Goal: Information Seeking & Learning: Learn about a topic

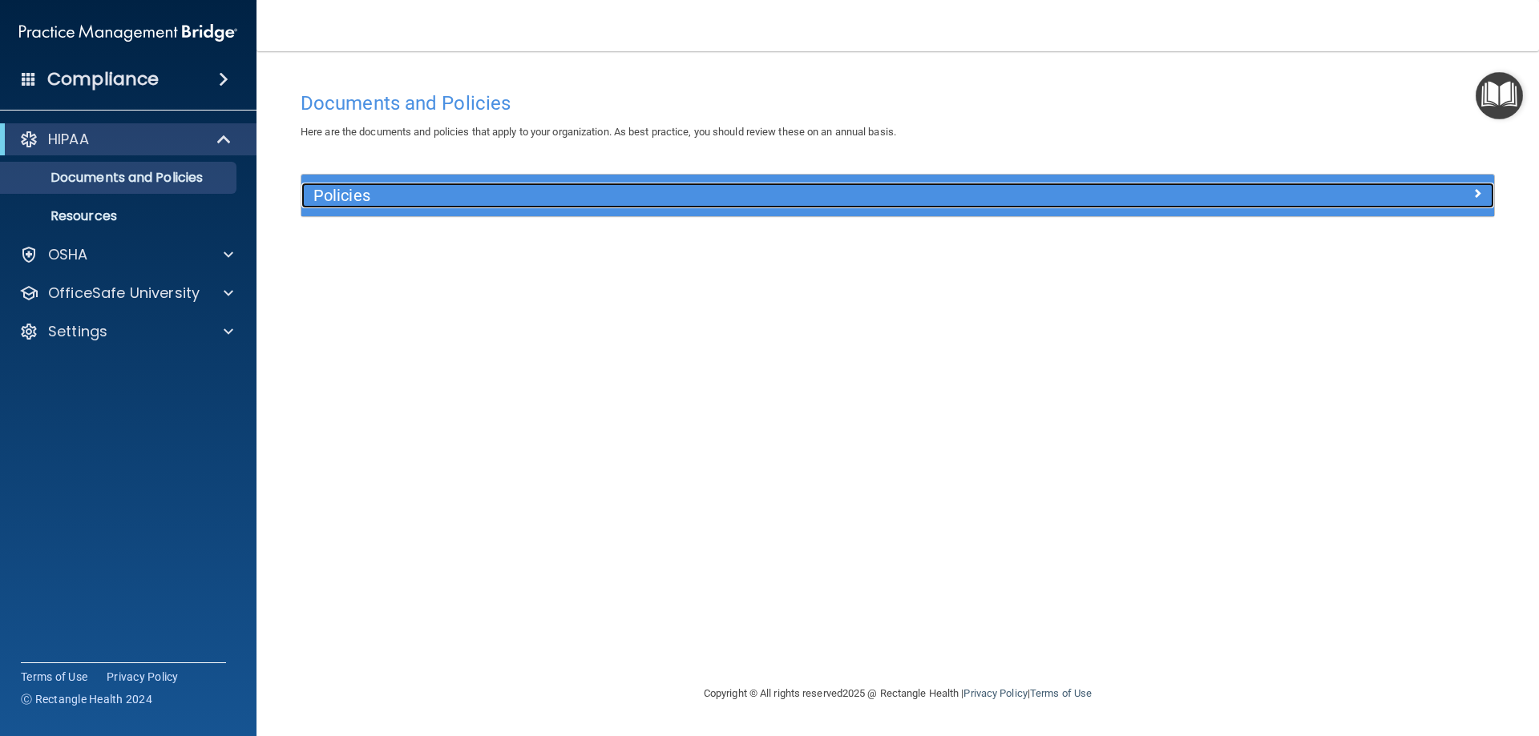
click at [407, 185] on div "Policies" at bounding box center [748, 196] width 894 height 26
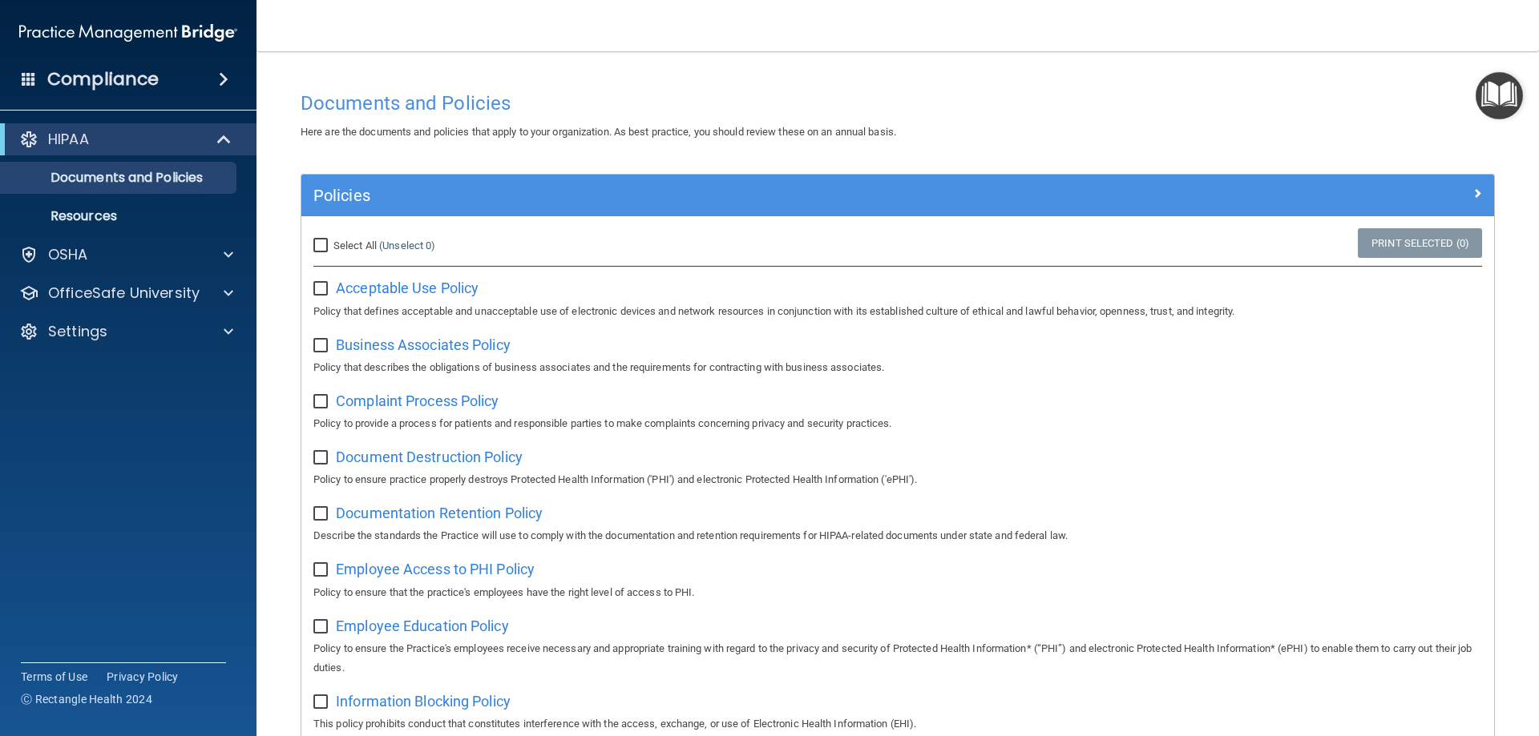
click at [379, 246] on label "Select All (Unselect 0) Unselect All" at bounding box center [374, 245] width 122 height 19
click at [332, 246] on input "Select All (Unselect 0) Unselect All" at bounding box center [322, 246] width 18 height 13
checkbox input "true"
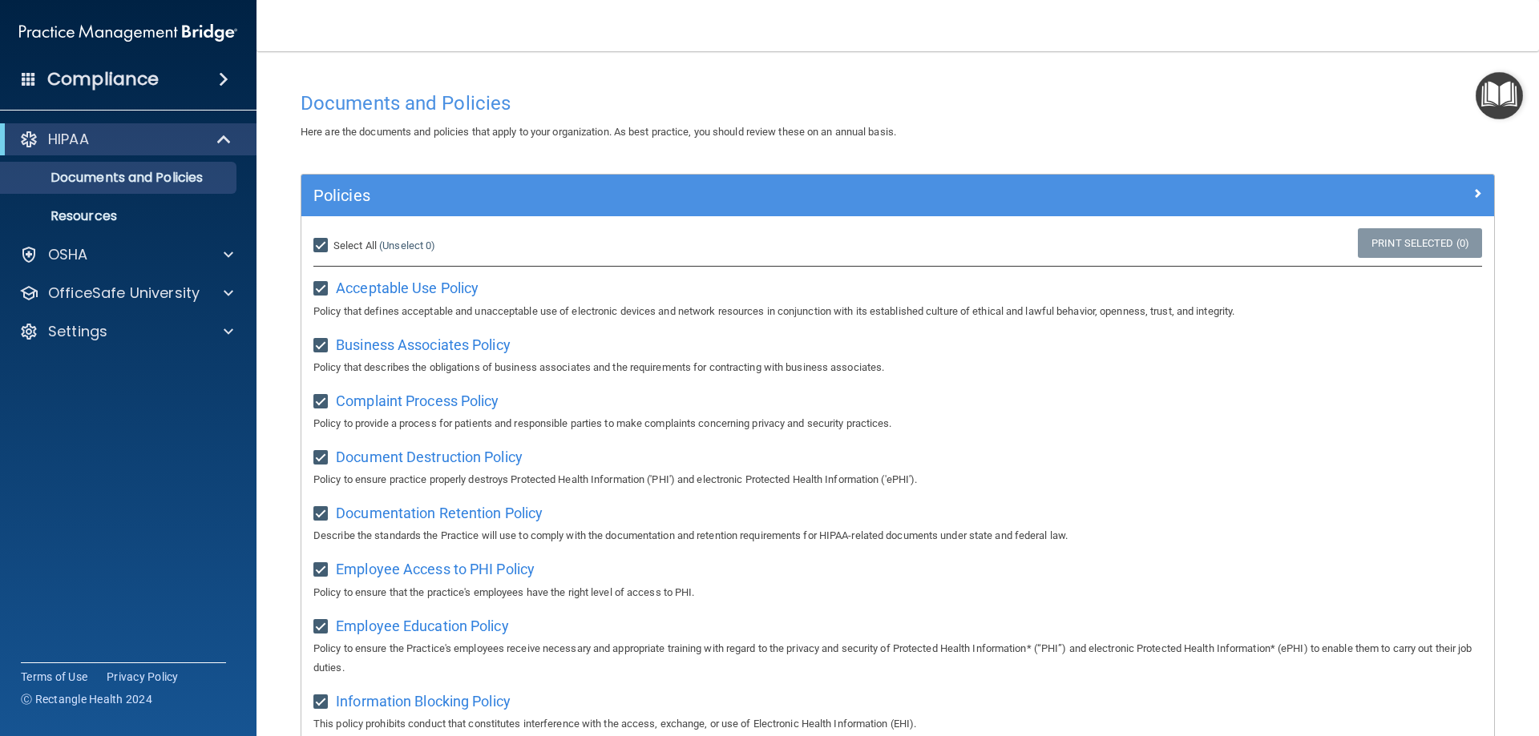
checkbox input "true"
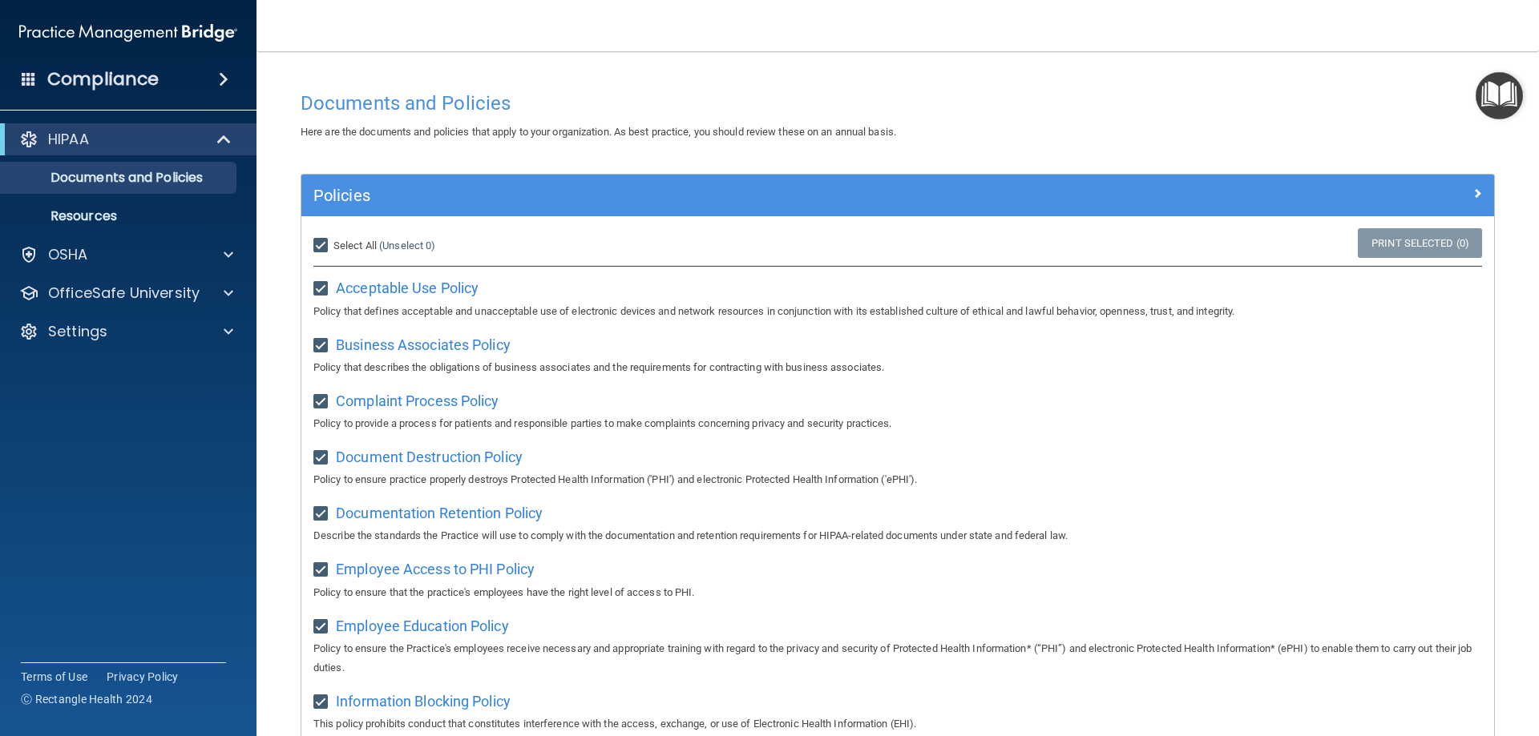
checkbox input "true"
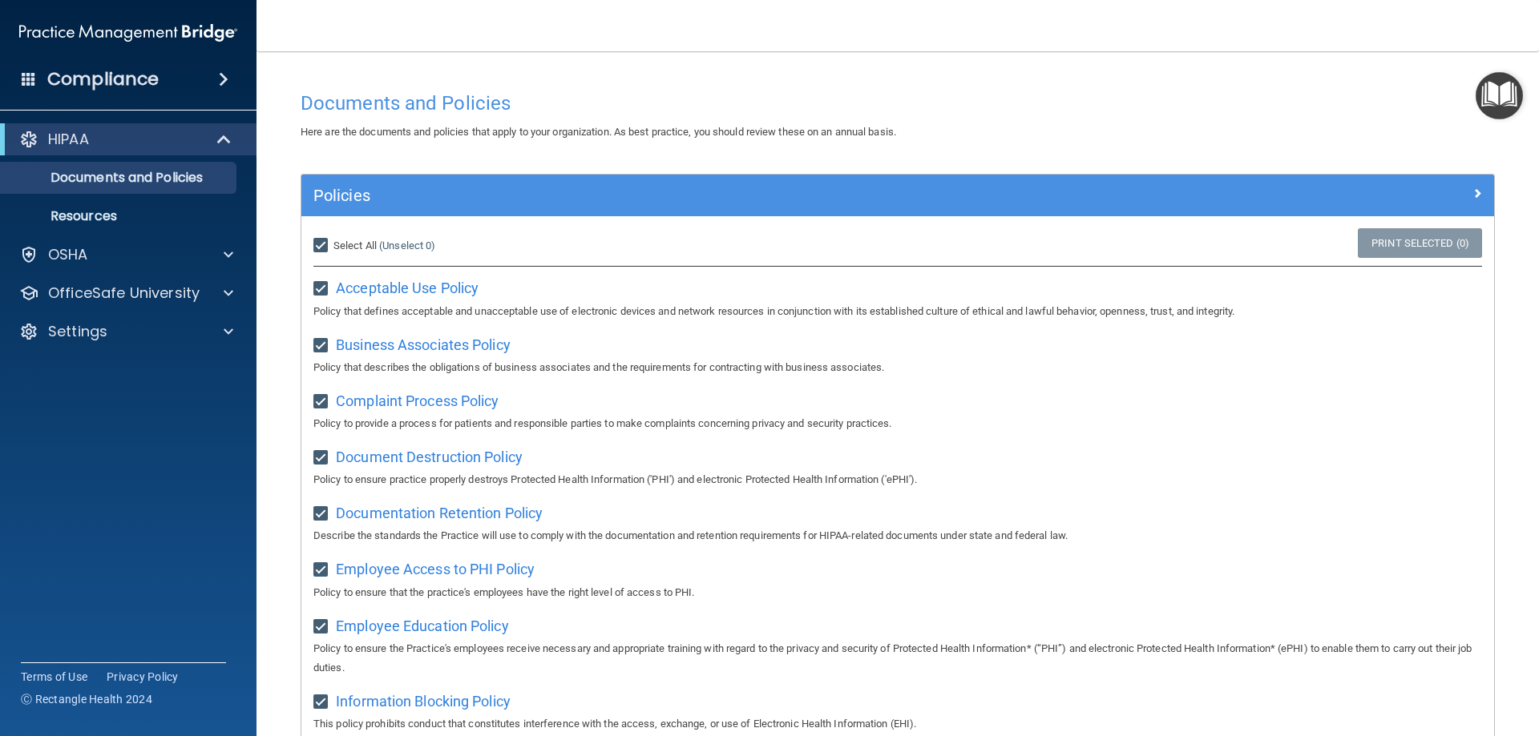
checkbox input "true"
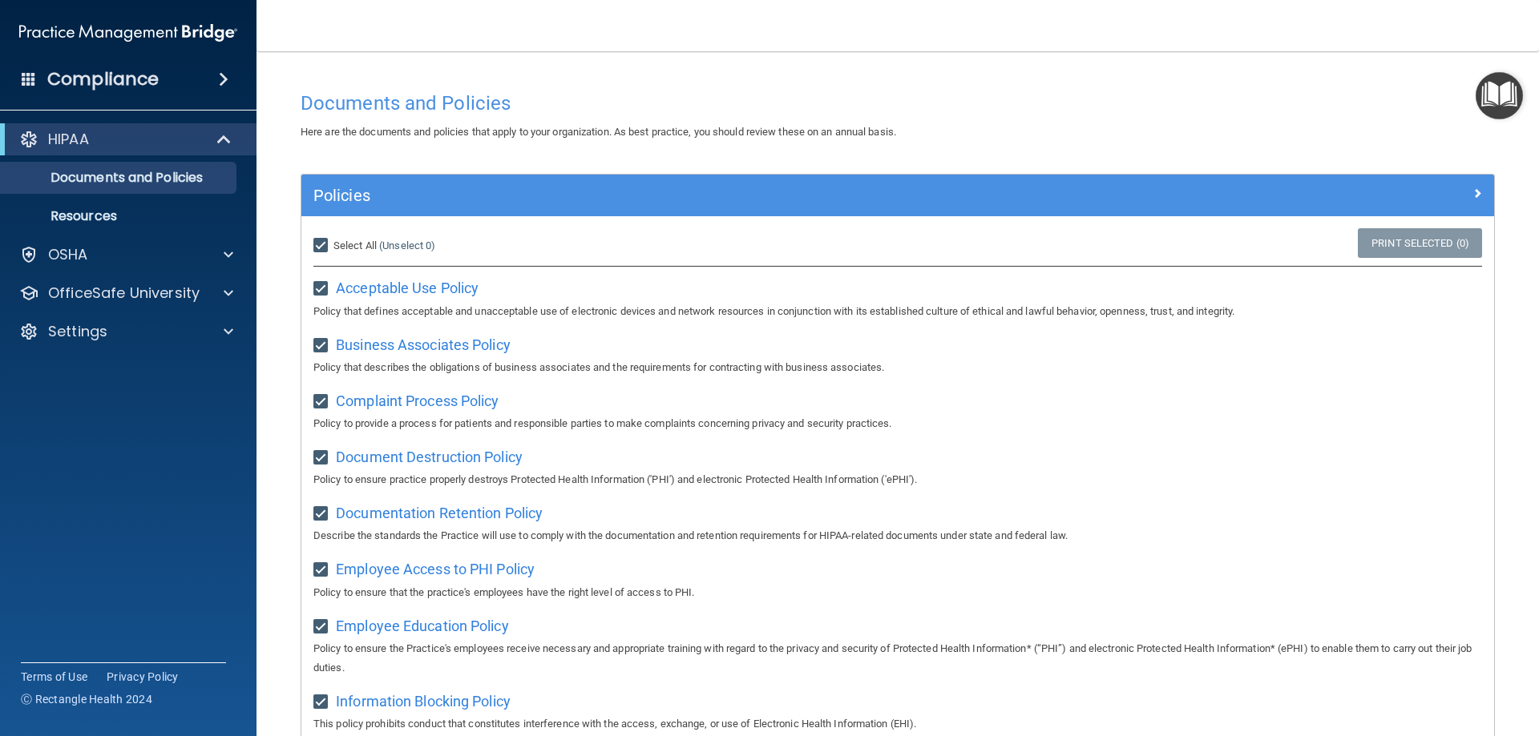
checkbox input "true"
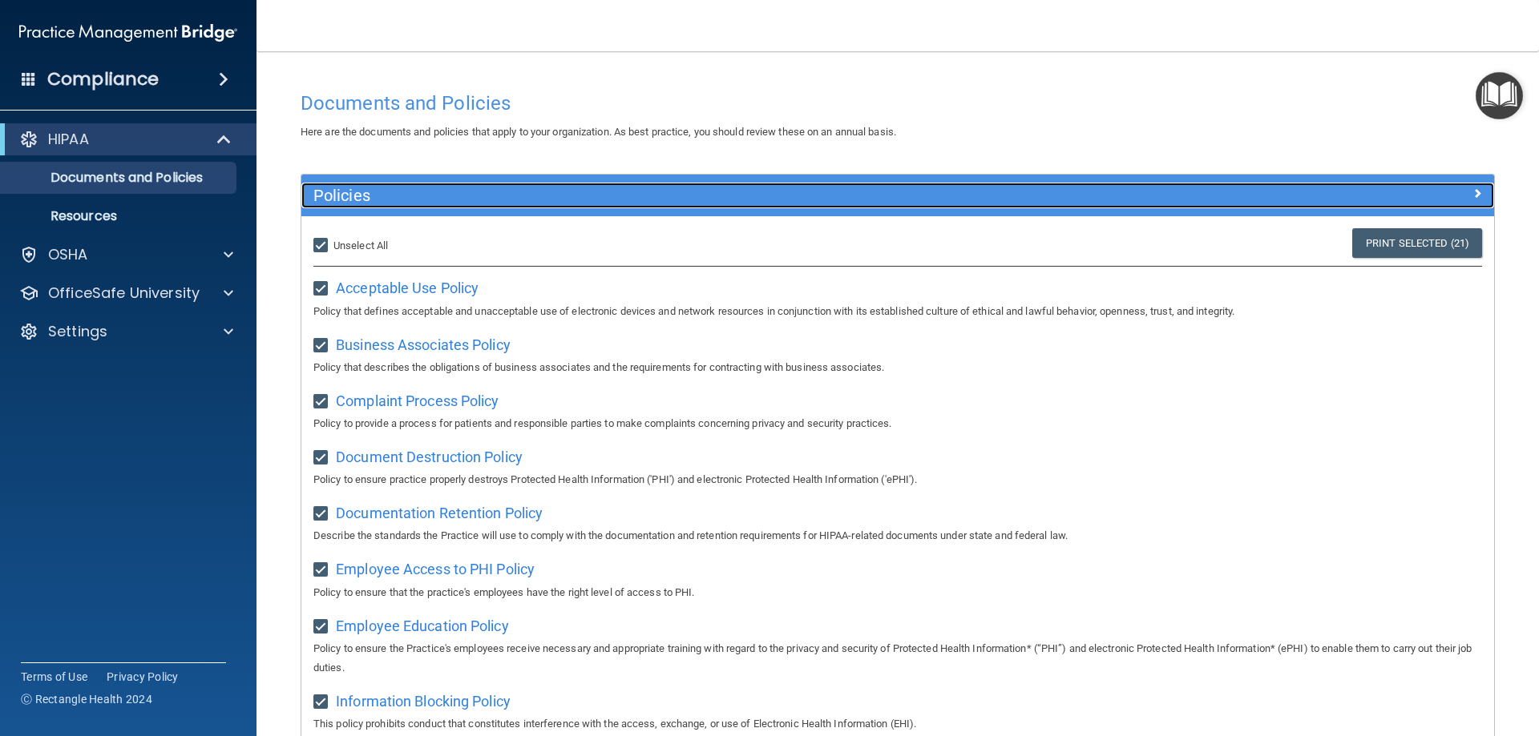
click at [964, 201] on h5 "Policies" at bounding box center [748, 196] width 870 height 18
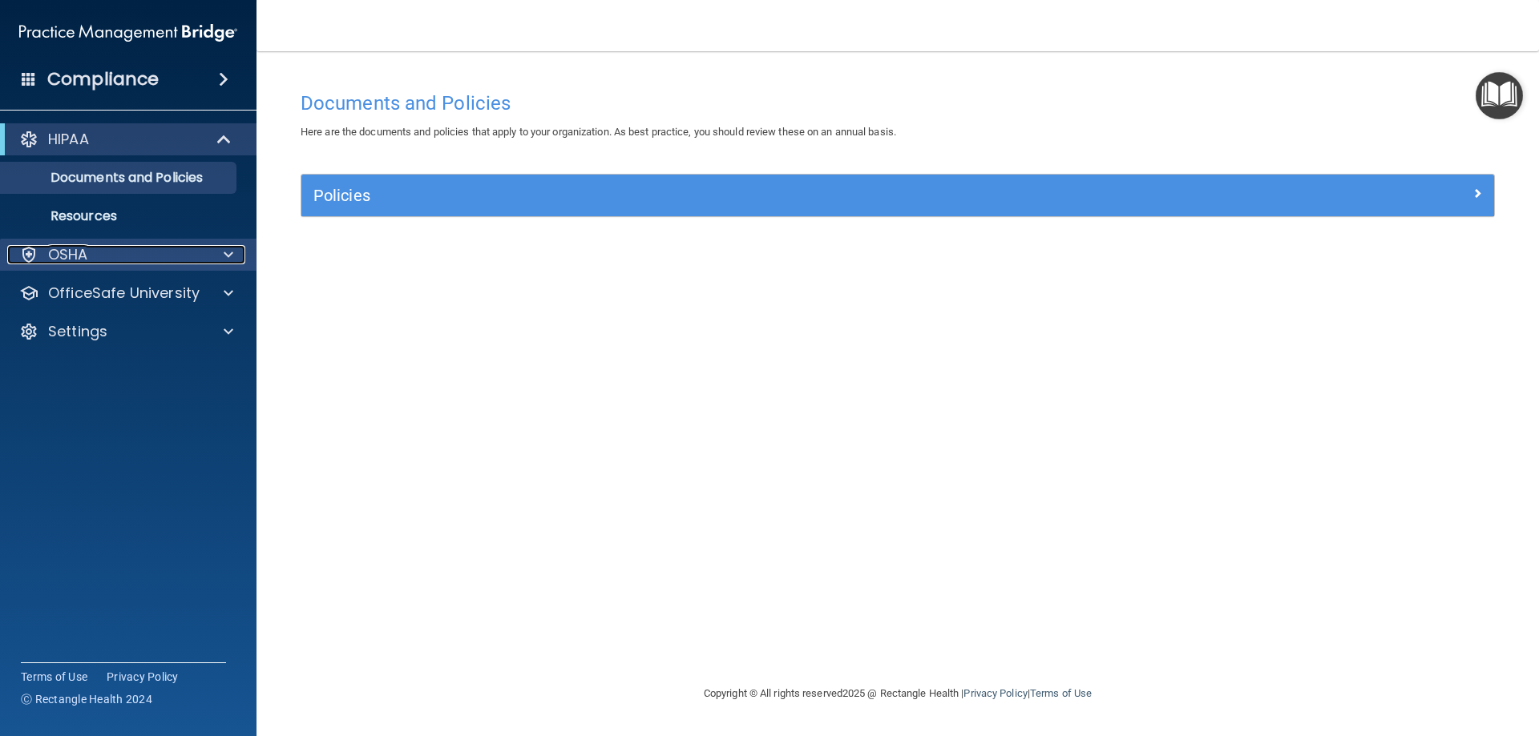
click at [79, 252] on p "OSHA" at bounding box center [68, 254] width 40 height 19
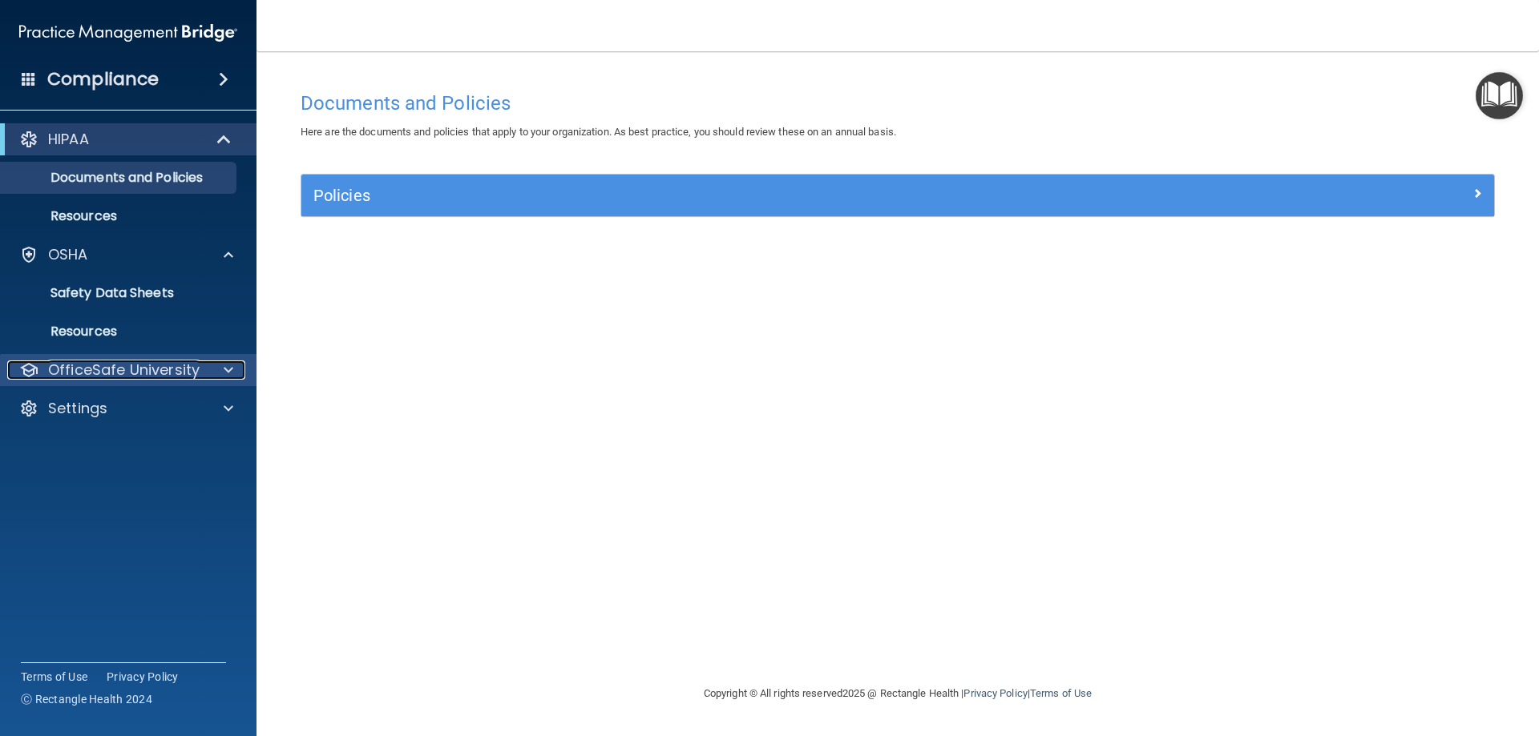
click at [127, 368] on p "OfficeSafe University" at bounding box center [123, 370] width 151 height 19
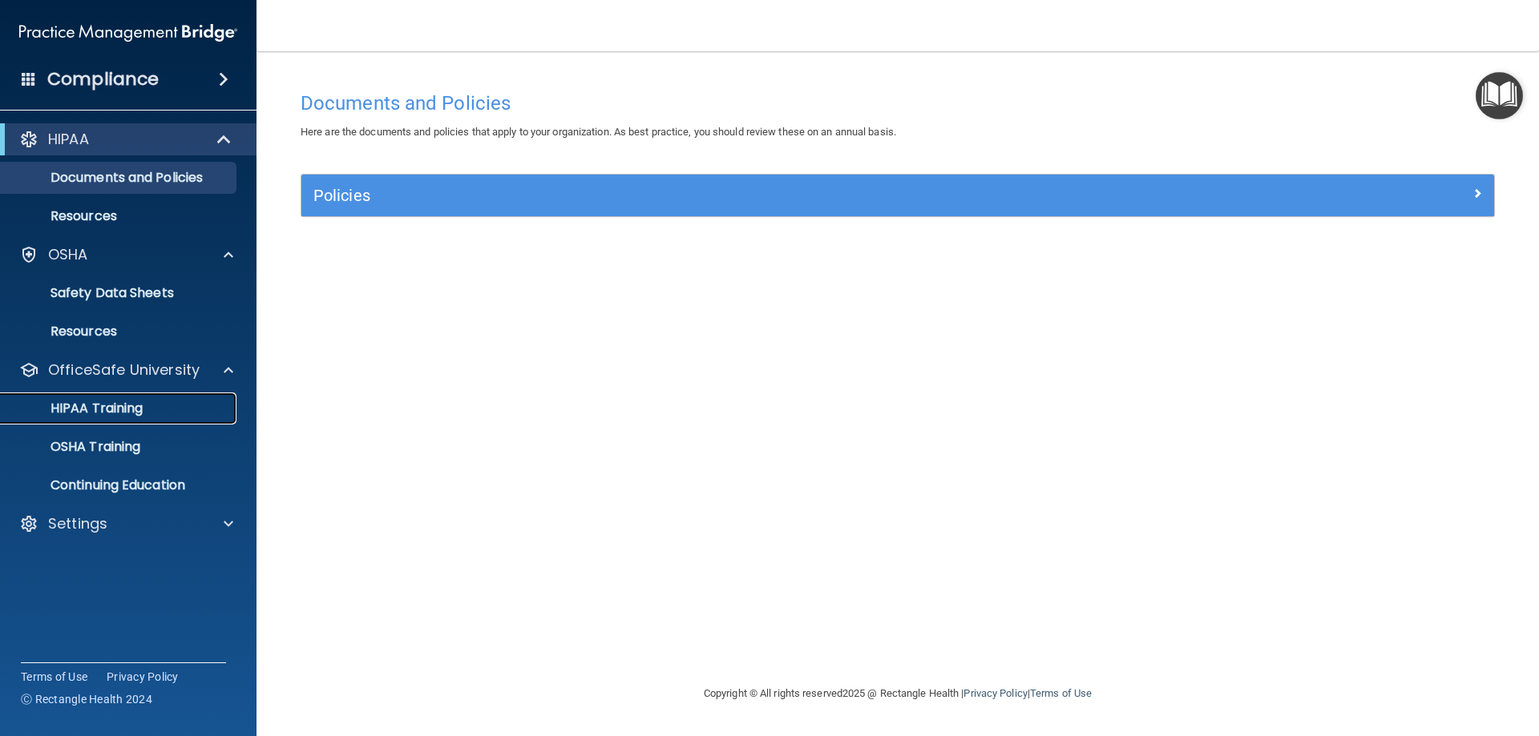
click at [124, 403] on p "HIPAA Training" at bounding box center [76, 409] width 132 height 16
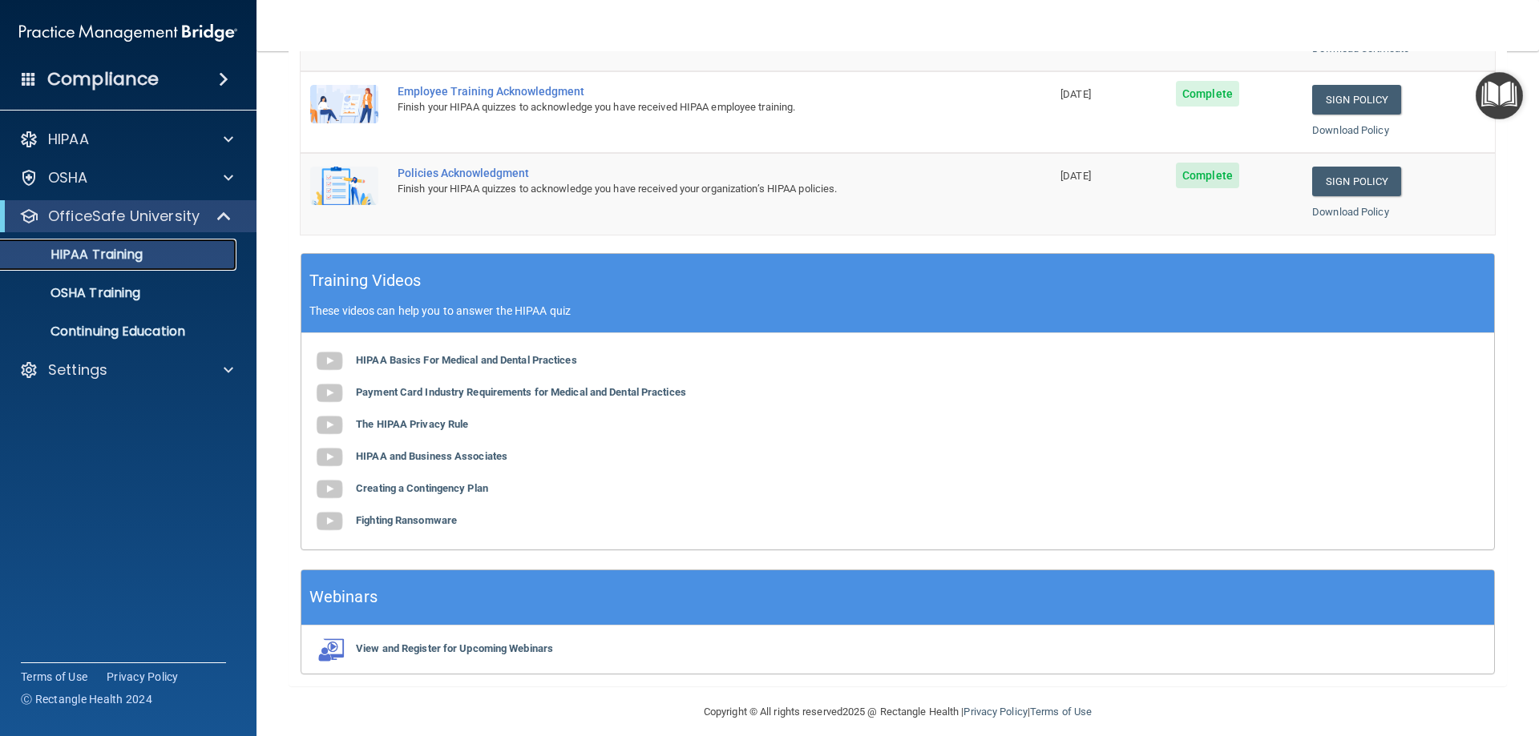
scroll to position [470, 0]
